Goal: Check status: Check status

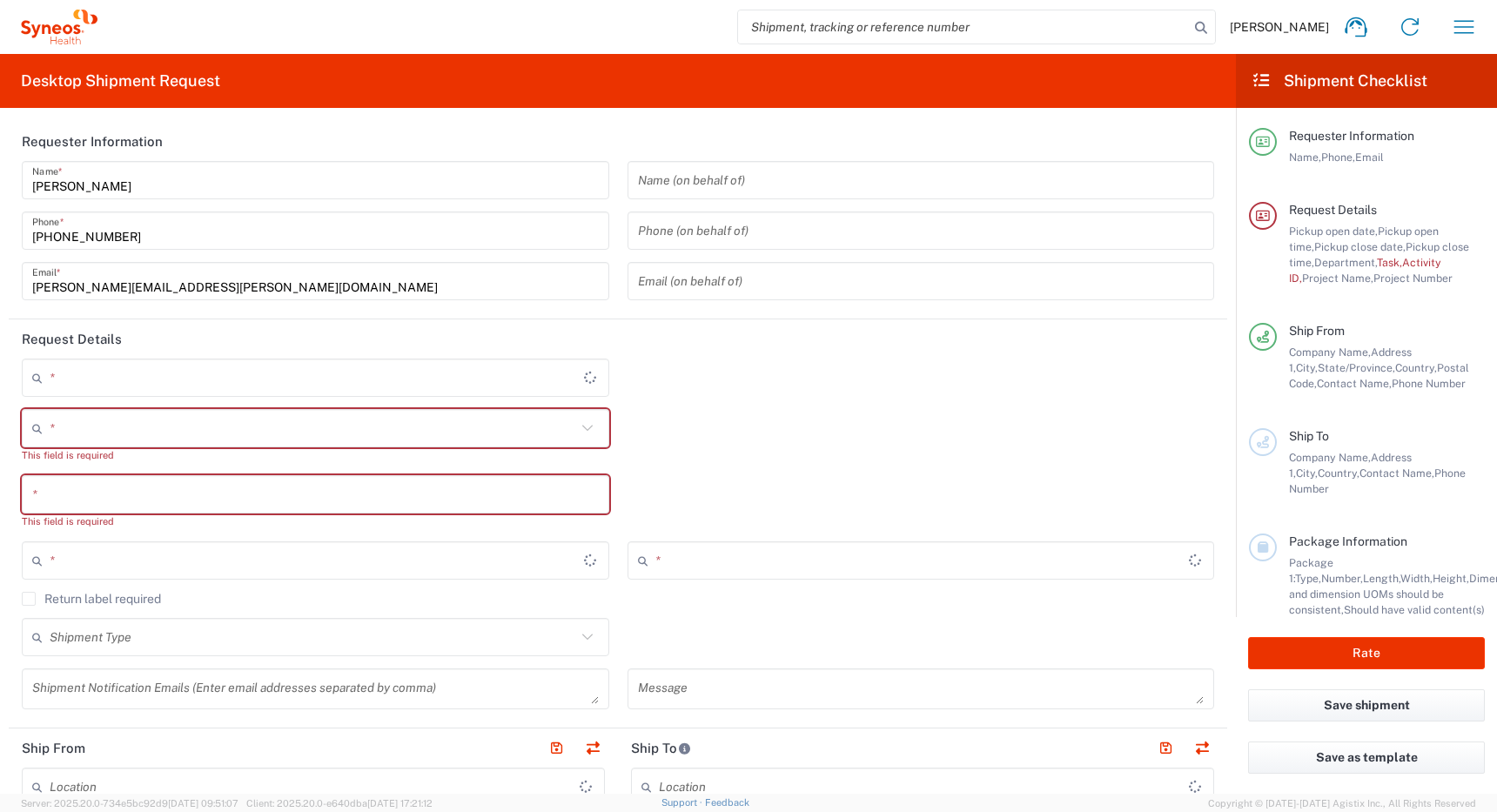
type input "[GEOGRAPHIC_DATA]"
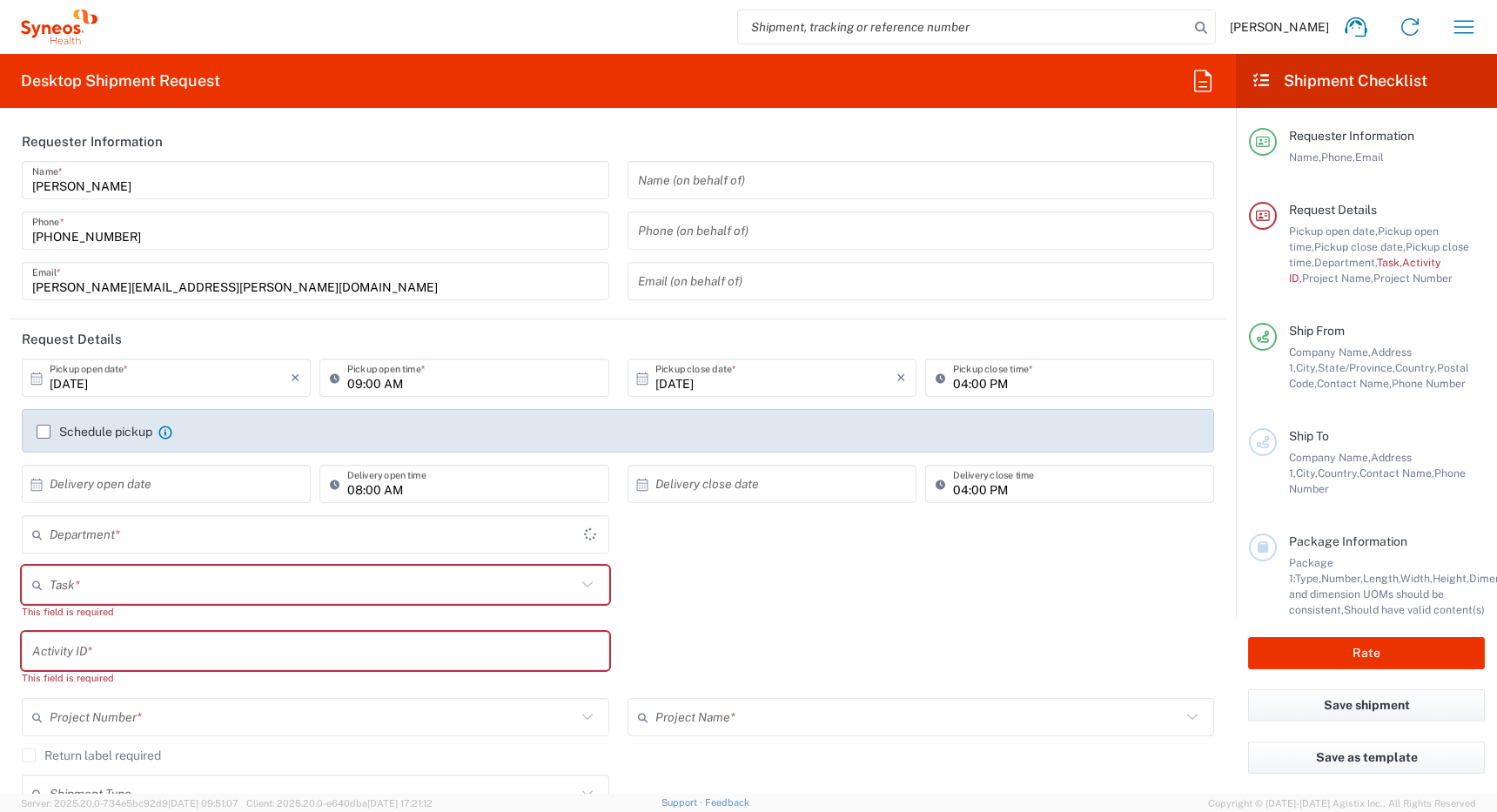
type input "[GEOGRAPHIC_DATA]"
type input "4510"
type input "Syneos Health Canada LP- [GEOGRAPHIC_DATA]"
click at [1460, 24] on icon "button" at bounding box center [1465, 27] width 28 height 28
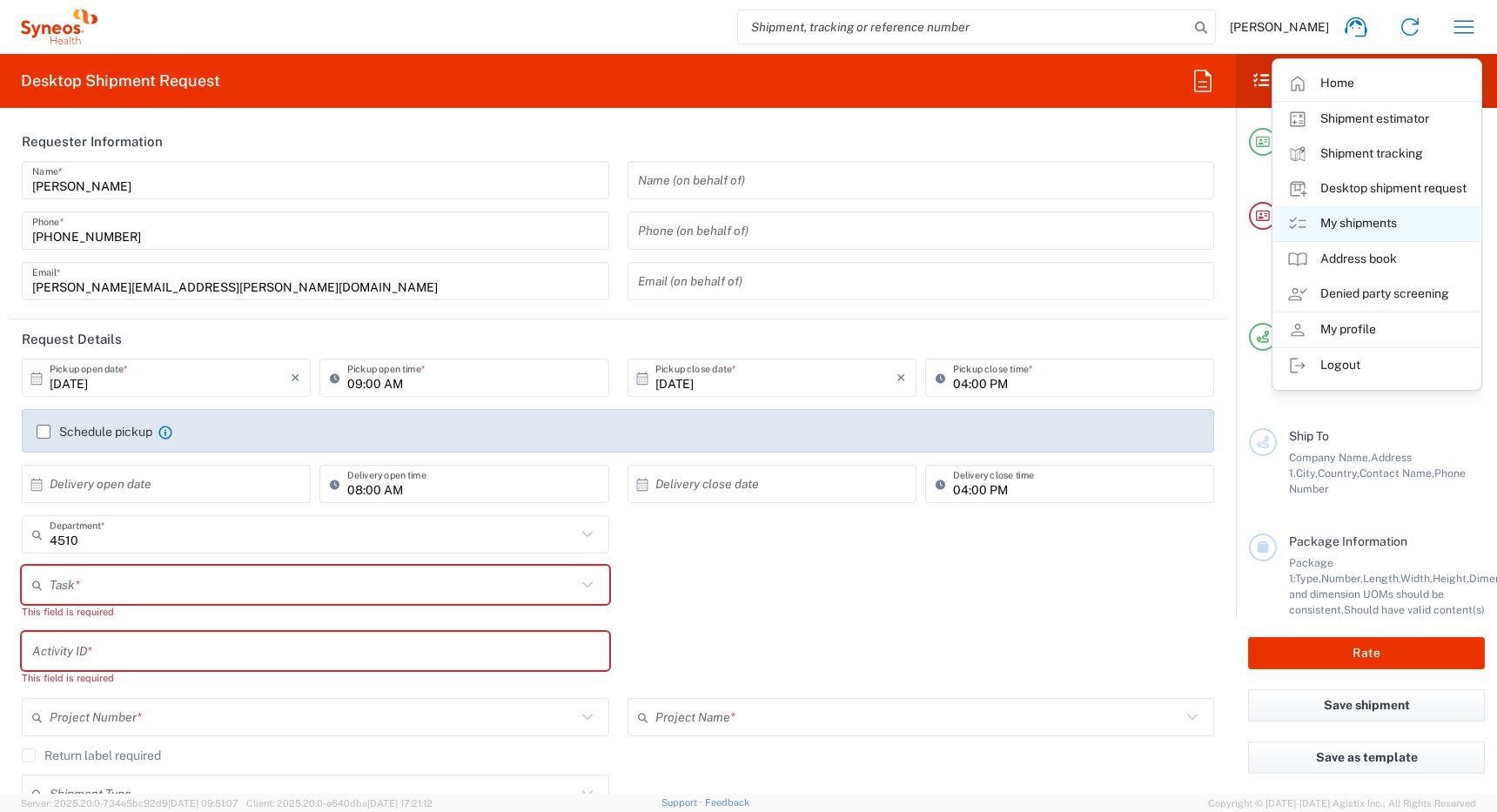
click at [1346, 224] on link "My shipments" at bounding box center [1377, 224] width 208 height 35
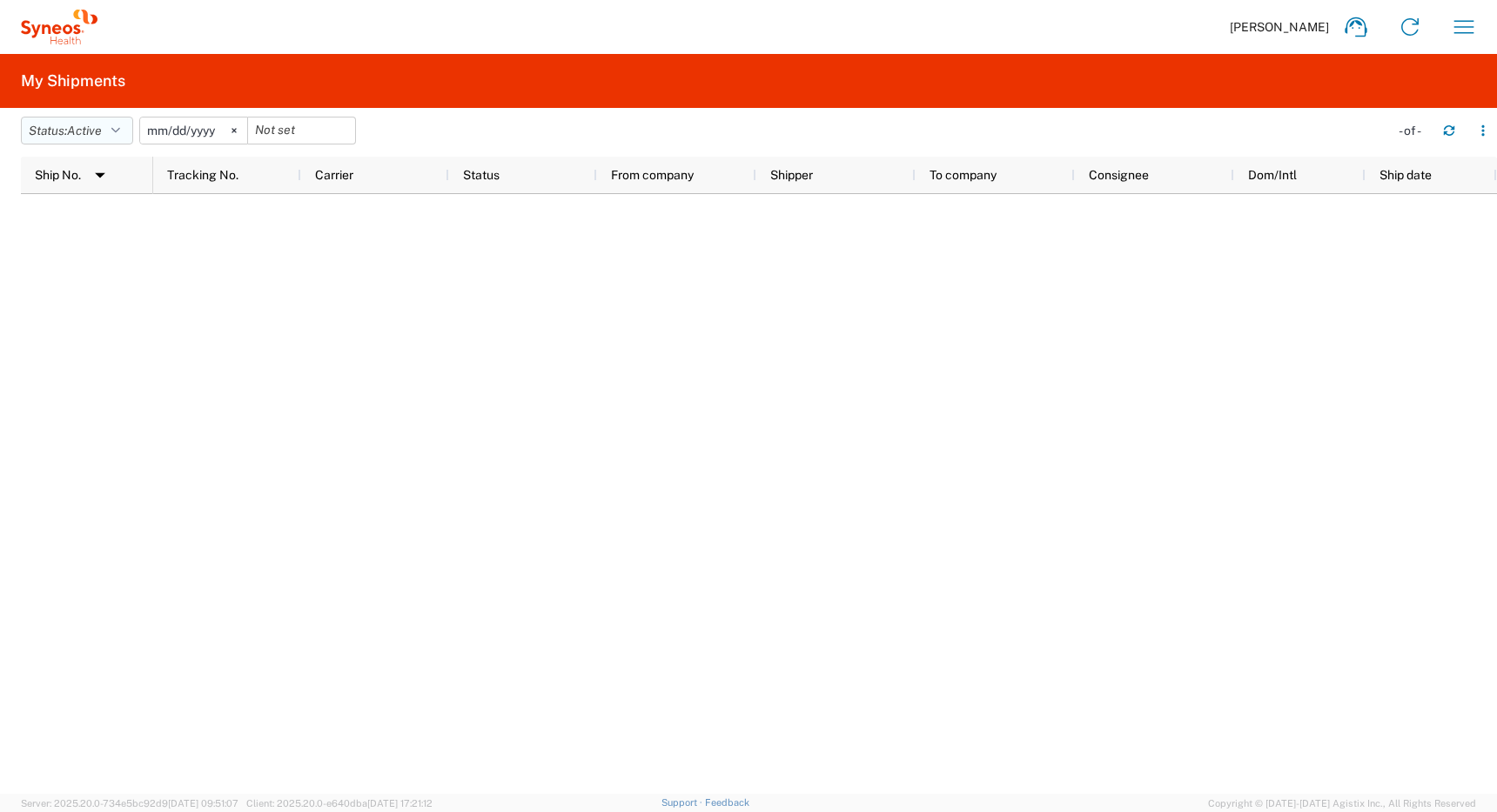
click at [84, 131] on span "Active" at bounding box center [85, 131] width 35 height 14
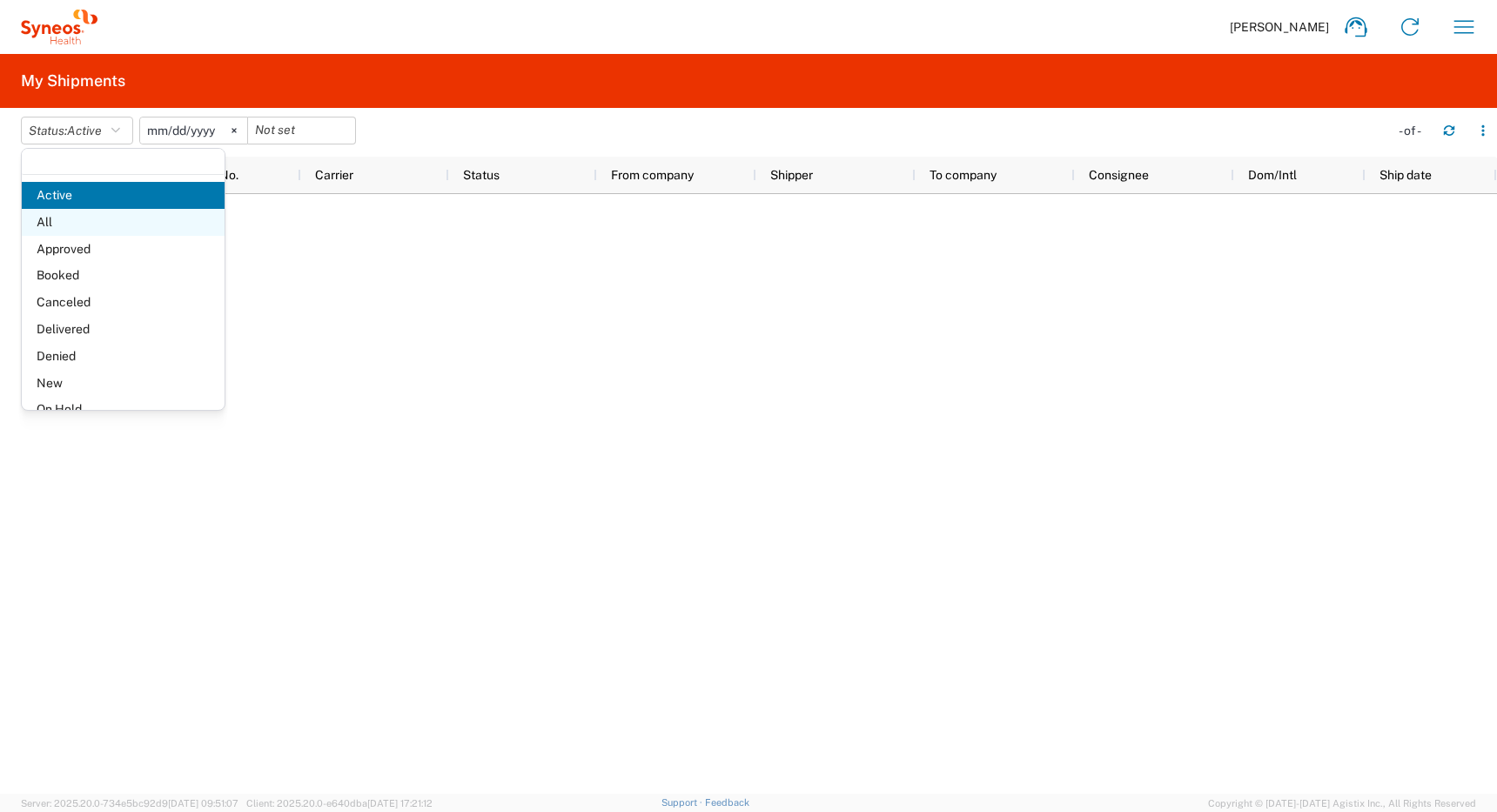
click at [69, 226] on span "All" at bounding box center [124, 222] width 203 height 27
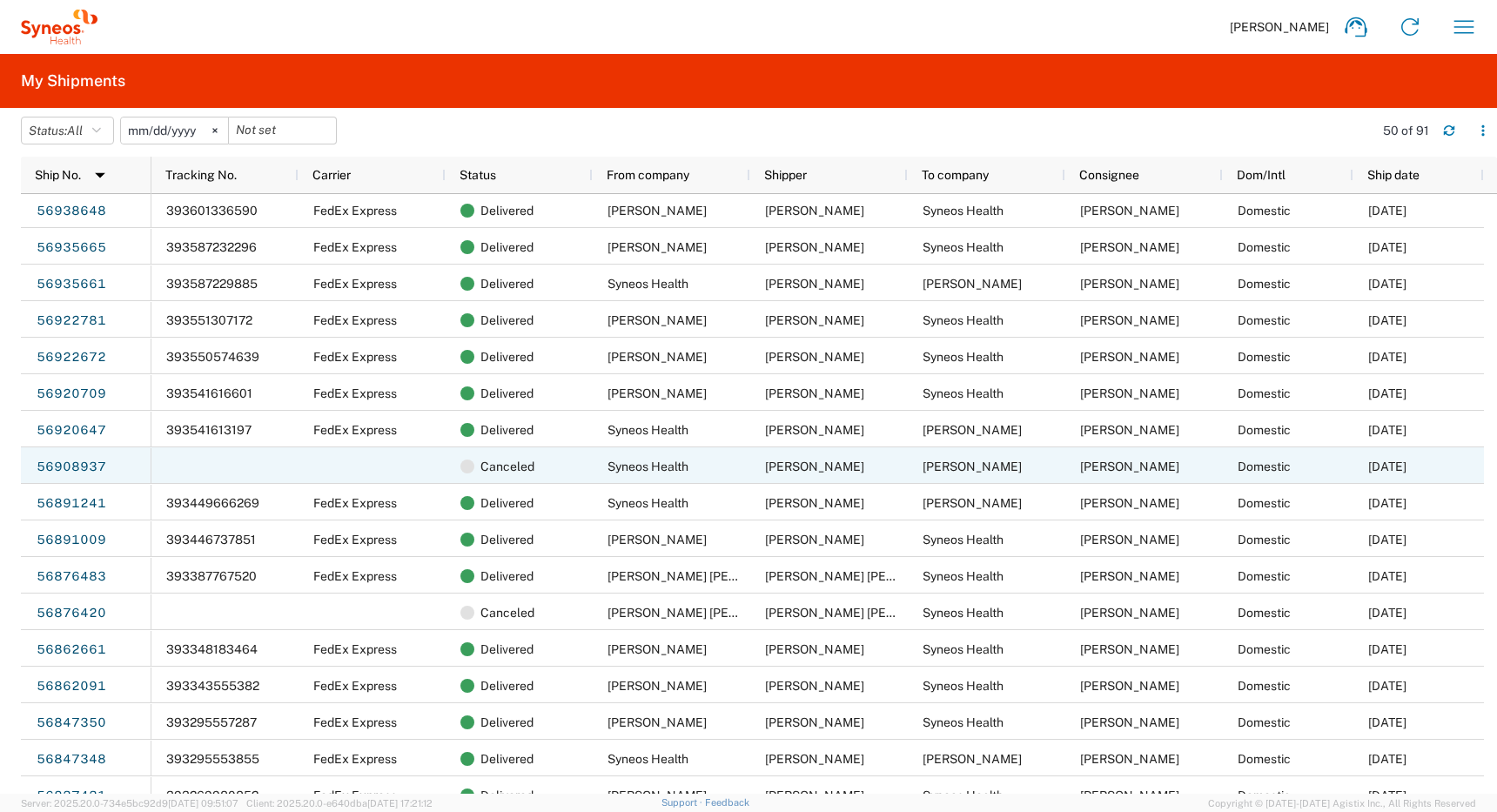
scroll to position [389, 0]
